Goal: Check status: Check status

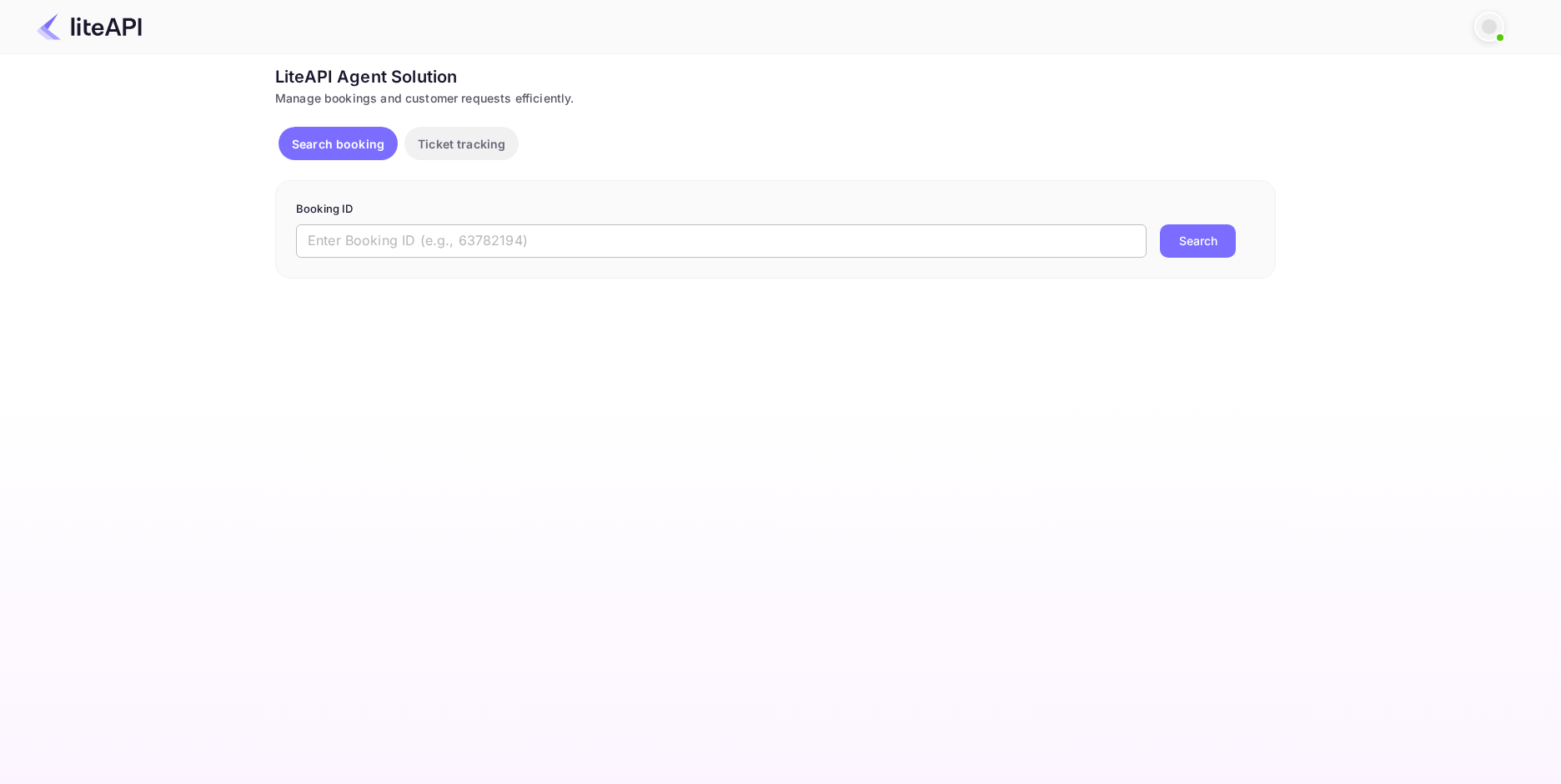
click at [815, 253] on input "text" at bounding box center [721, 241] width 850 height 33
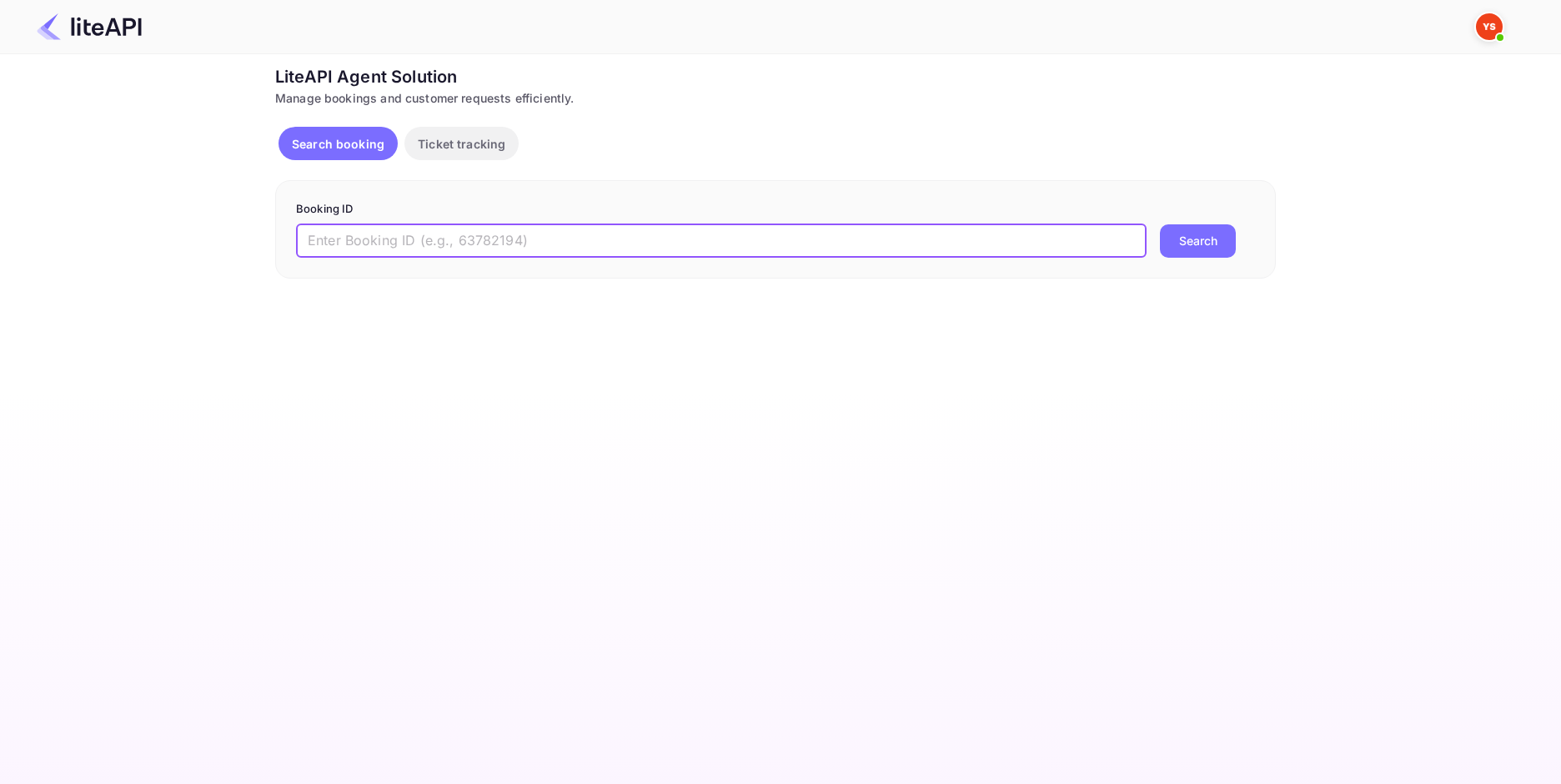
paste input "8247409"
type input "8247409"
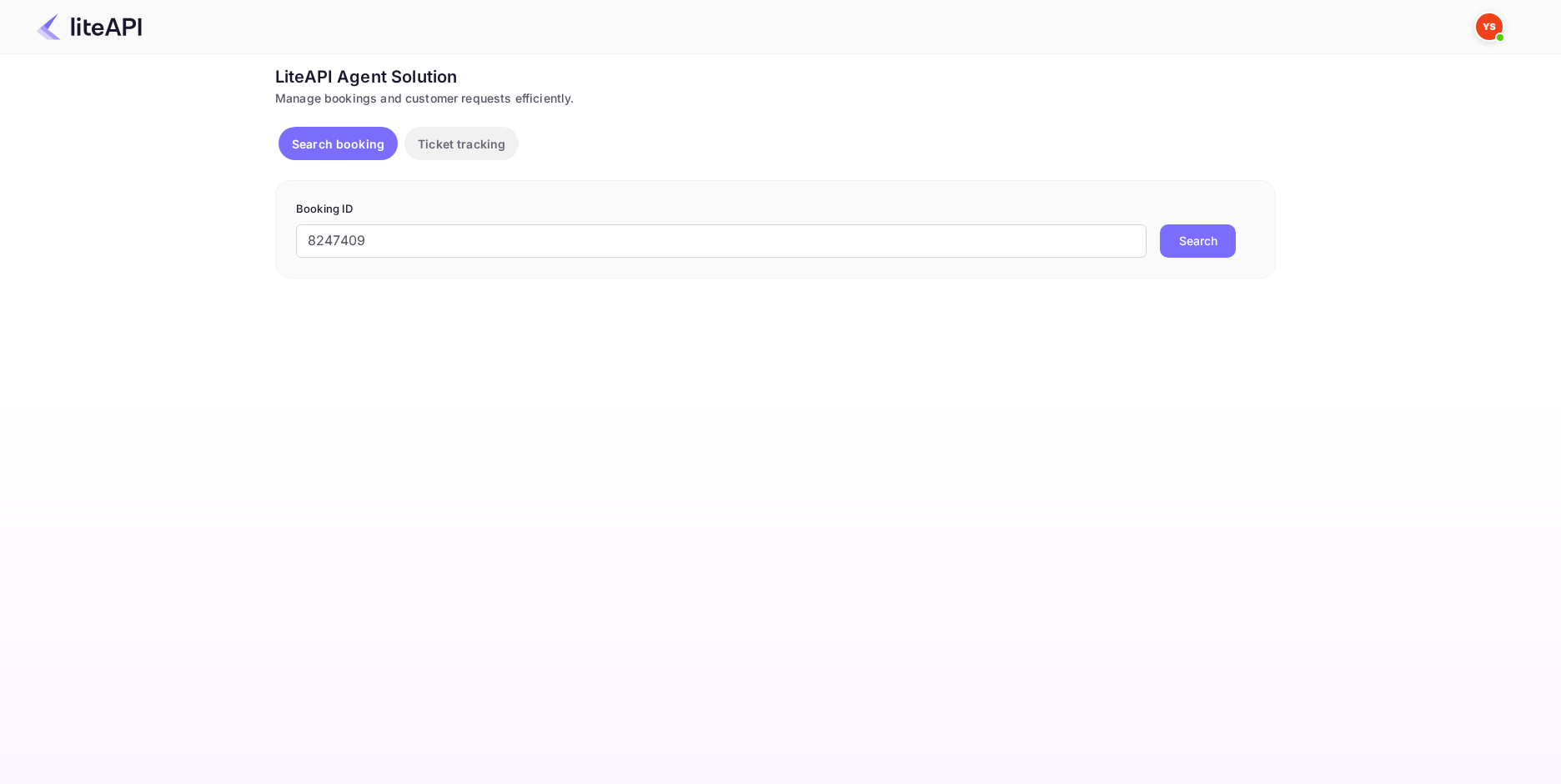
click at [1182, 242] on button "Search" at bounding box center [1198, 241] width 76 height 33
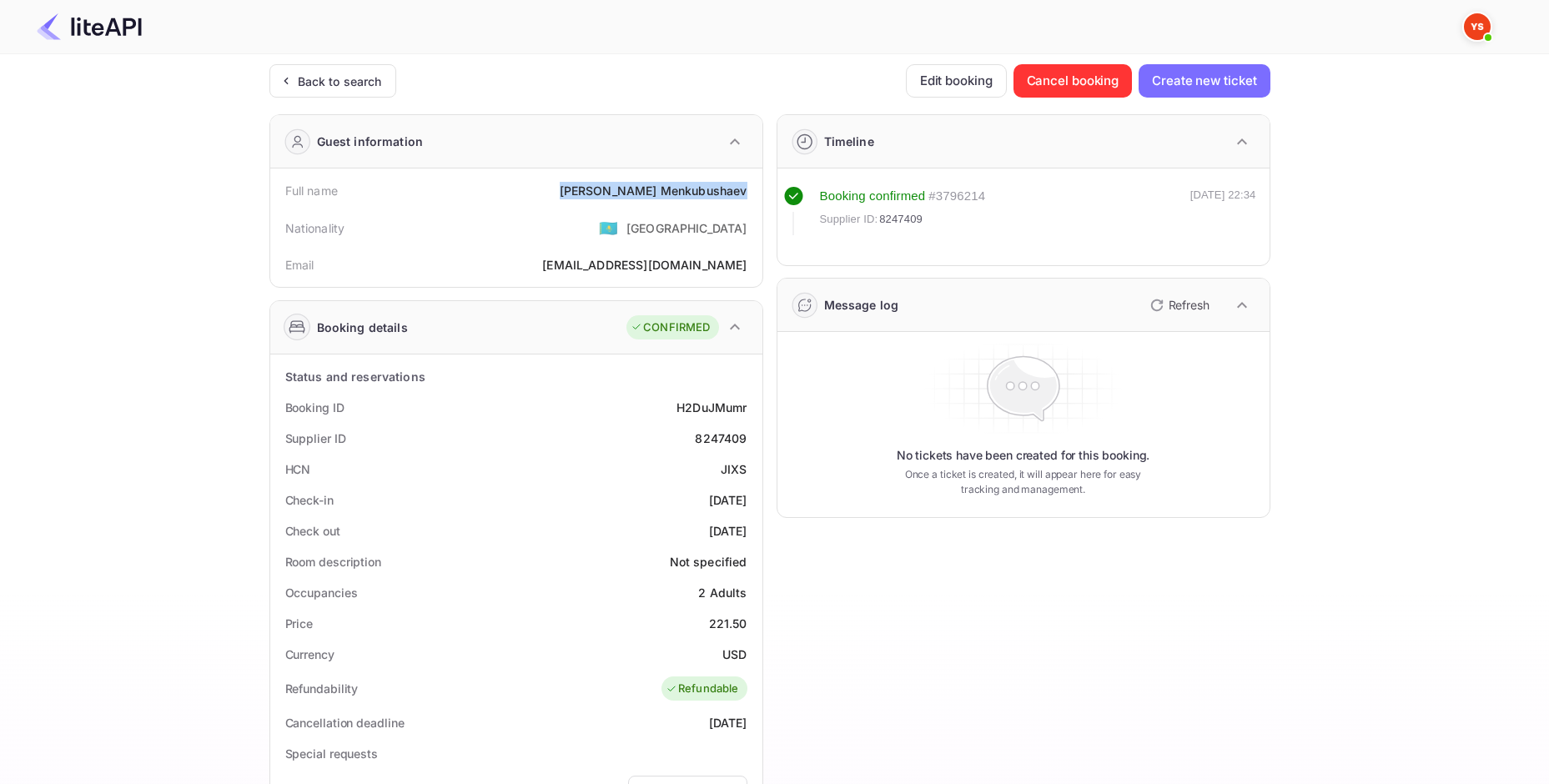
drag, startPoint x: 620, startPoint y: 192, endPoint x: 748, endPoint y: 192, distance: 128.0
click at [748, 192] on div "Full name [PERSON_NAME]" at bounding box center [516, 191] width 479 height 30
copy div "[PERSON_NAME]"
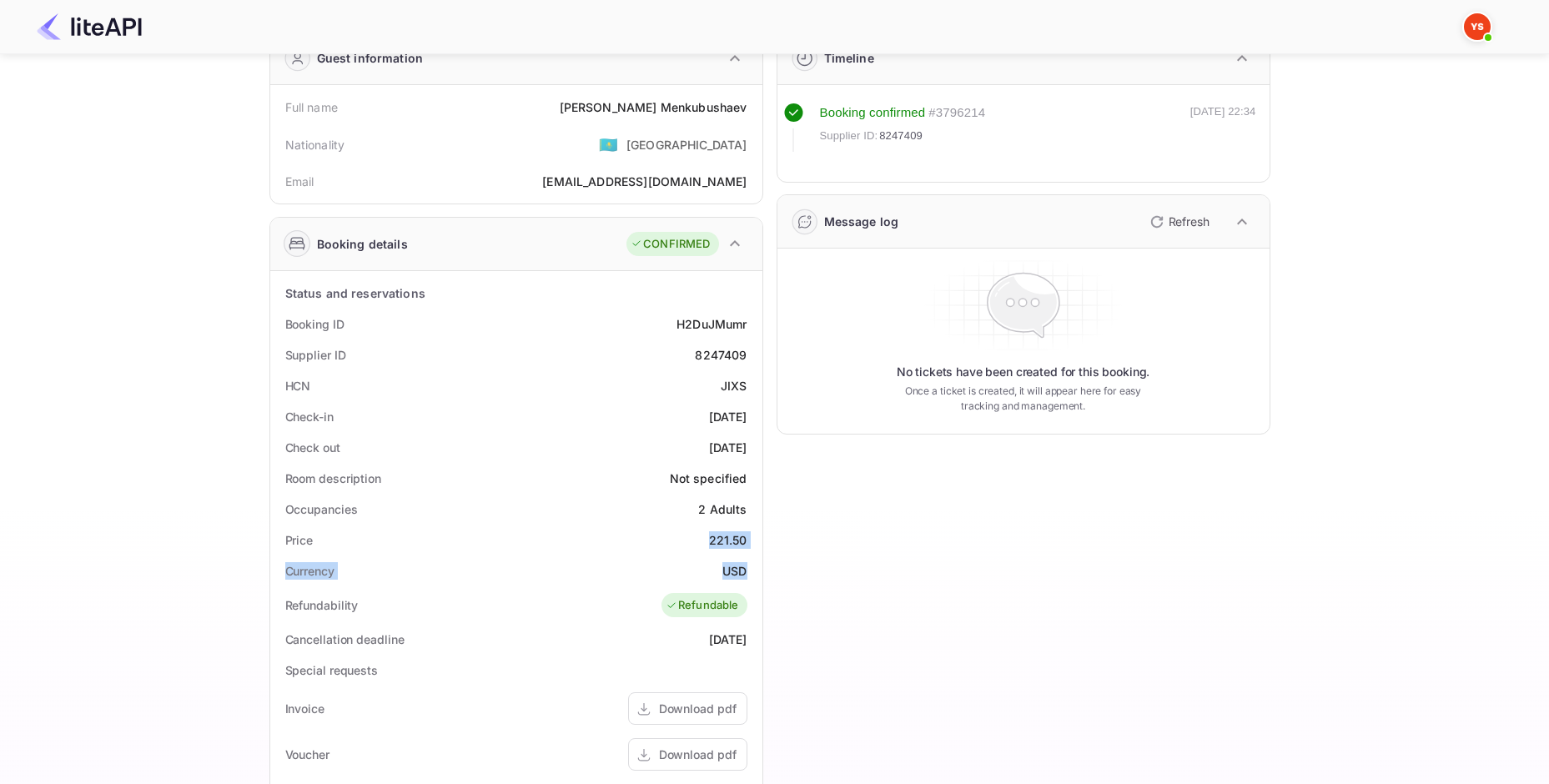
drag, startPoint x: 709, startPoint y: 540, endPoint x: 743, endPoint y: 565, distance: 42.2
click at [743, 565] on div "Status and reservations Booking ID H2DuJMumr Supplier ID 8247409 HCN JIXS Check…" at bounding box center [516, 684] width 479 height 813
copy div "221.50 Currency USD"
